Goal: Task Accomplishment & Management: Manage account settings

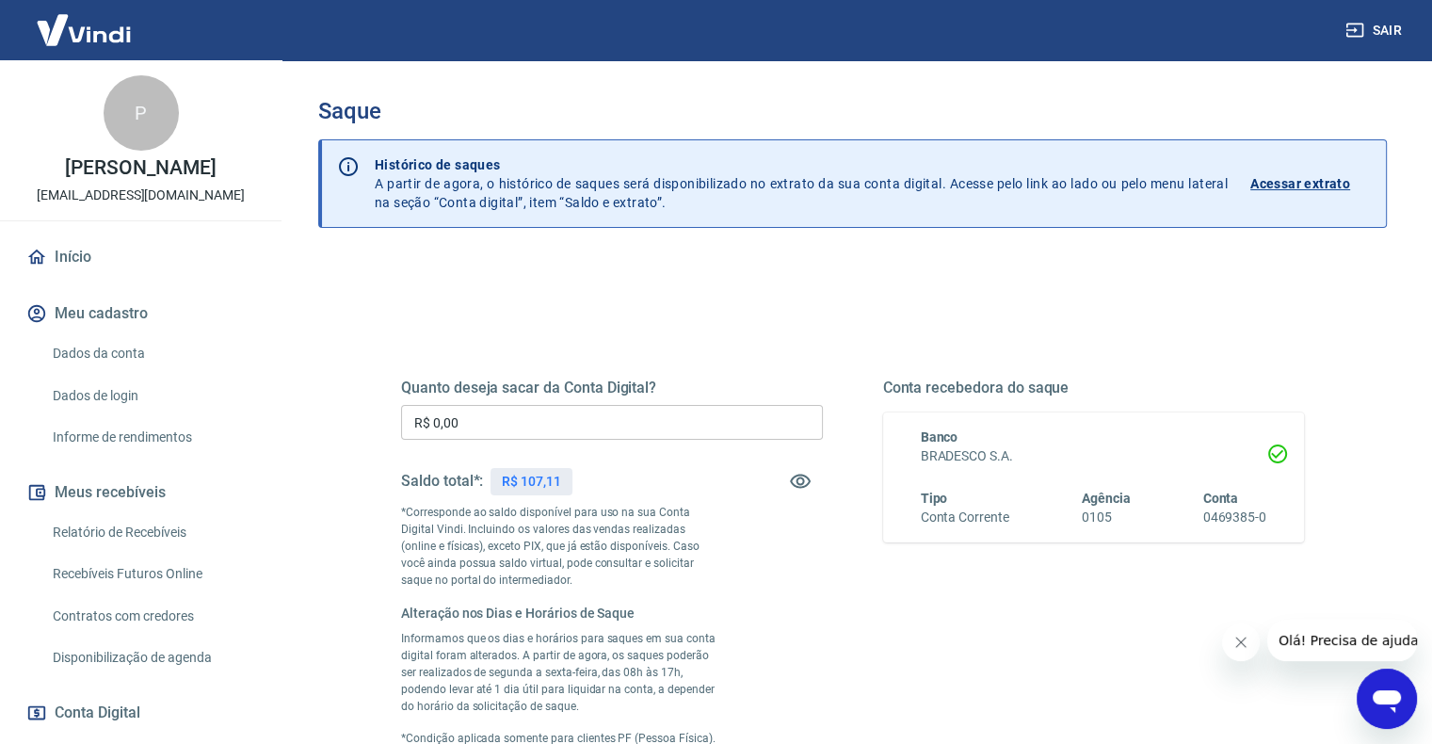
click at [464, 433] on input "R$ 0,00" at bounding box center [612, 422] width 422 height 35
